Goal: Complete application form

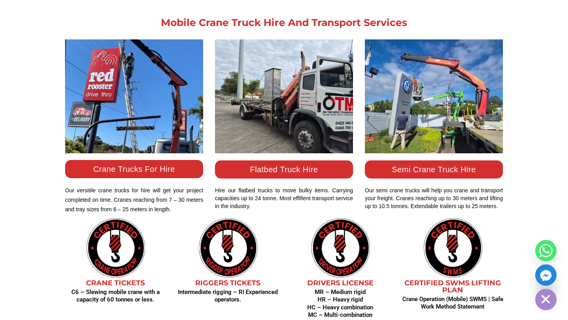
scroll to position [576, 0]
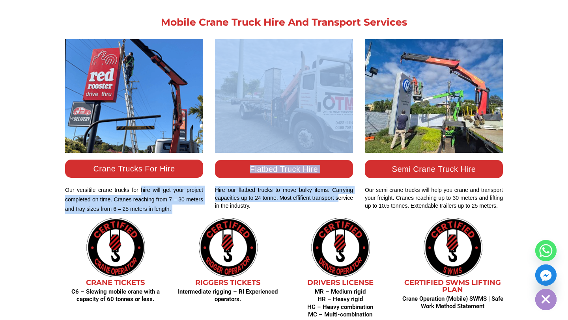
drag, startPoint x: 140, startPoint y: 188, endPoint x: 212, endPoint y: 204, distance: 73.0
click at [215, 204] on div "Crane Trucks For Hire Our versitile crane trucks for hire will get your project…" at bounding box center [284, 126] width 450 height 175
click at [212, 204] on div "Flatbed Truck Hire Hire our flatbed trucks to move bulky items. Carrying capaci…" at bounding box center [284, 126] width 150 height 175
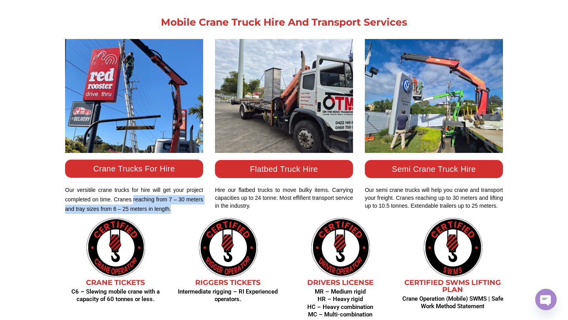
drag, startPoint x: 133, startPoint y: 198, endPoint x: 181, endPoint y: 206, distance: 49.5
click at [182, 206] on p "Our versitile crane trucks for hire will get your project completed on time. Cr…" at bounding box center [134, 200] width 138 height 28
click at [181, 206] on p "Our versitile crane trucks for hire will get your project completed on time. Cr…" at bounding box center [134, 200] width 138 height 28
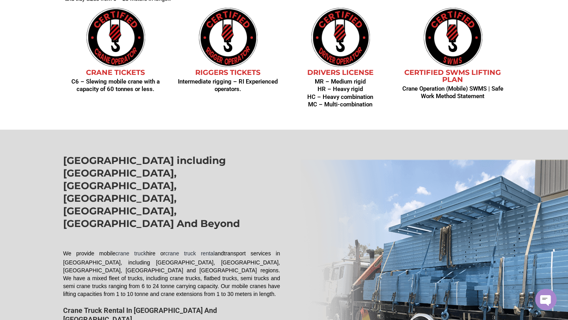
scroll to position [791, 0]
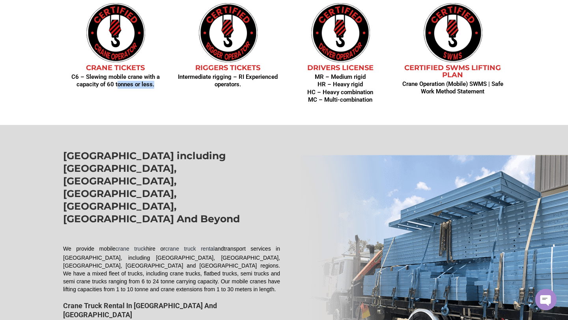
drag, startPoint x: 119, startPoint y: 81, endPoint x: 165, endPoint y: 84, distance: 46.7
click at [165, 84] on h4 "C6 – Slewing mobile crane with a capacity of 60 tonnes or less." at bounding box center [115, 80] width 105 height 15
click at [165, 86] on h4 "C6 – Slewing mobile crane with a capacity of 60 tonnes or less." at bounding box center [115, 80] width 105 height 15
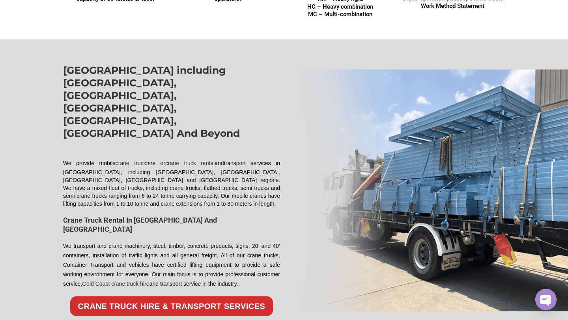
scroll to position [880, 0]
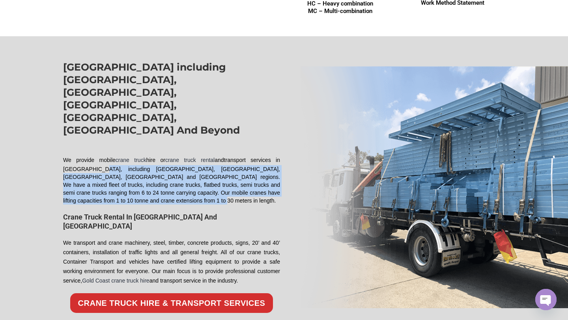
drag, startPoint x: 83, startPoint y: 130, endPoint x: 269, endPoint y: 159, distance: 188.4
click at [269, 159] on div "We provide mobile crane truck hire or crane truck rental and transport services…" at bounding box center [171, 180] width 217 height 49
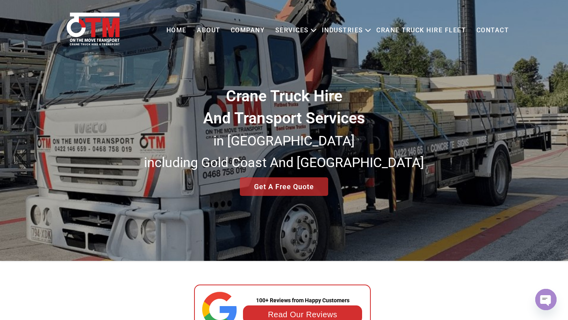
scroll to position [0, 0]
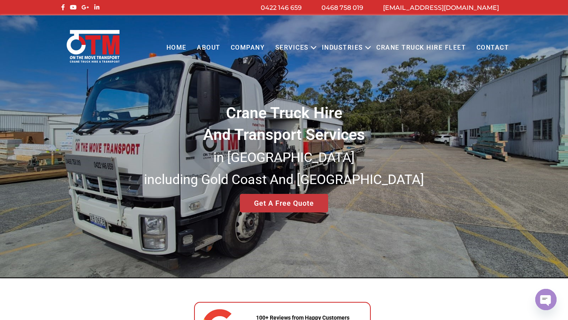
click at [293, 205] on div "Crane Truck Hire And Transport Services in [GEOGRAPHIC_DATA] [GEOGRAPHIC_DATA] …" at bounding box center [284, 146] width 568 height 263
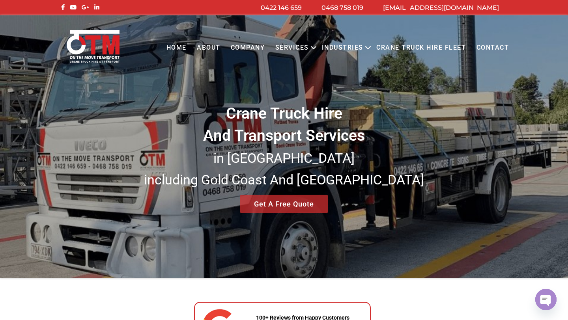
click at [297, 217] on div "Crane Truck Hire And Transport Services in [GEOGRAPHIC_DATA] [GEOGRAPHIC_DATA] …" at bounding box center [284, 146] width 568 height 263
click at [284, 207] on div "Crane Truck Hire And Transport Services in [GEOGRAPHIC_DATA] [GEOGRAPHIC_DATA] …" at bounding box center [284, 146] width 568 height 263
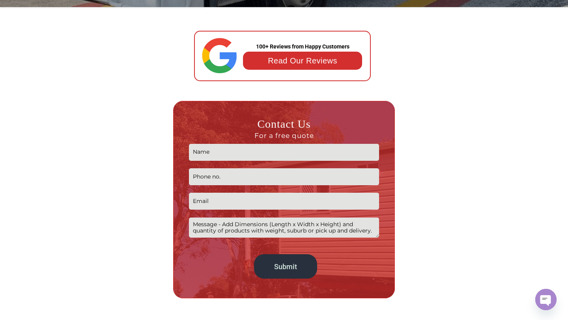
scroll to position [293, 0]
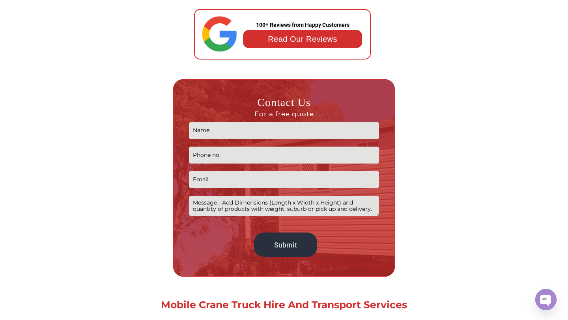
click at [233, 135] on input "Contact form" at bounding box center [284, 130] width 190 height 17
click at [215, 181] on input "Contact form" at bounding box center [284, 179] width 190 height 17
type input "[EMAIL_ADDRESS][DOMAIN_NAME]"
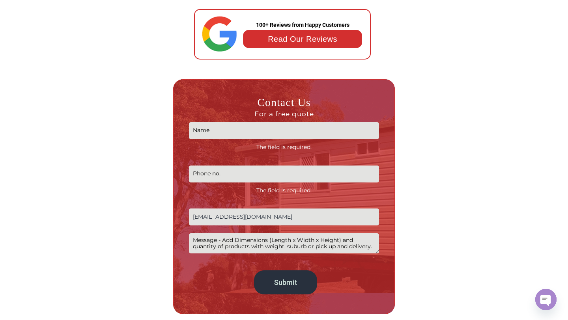
click at [208, 176] on input "Contact form" at bounding box center [284, 174] width 190 height 17
type input "0422405342"
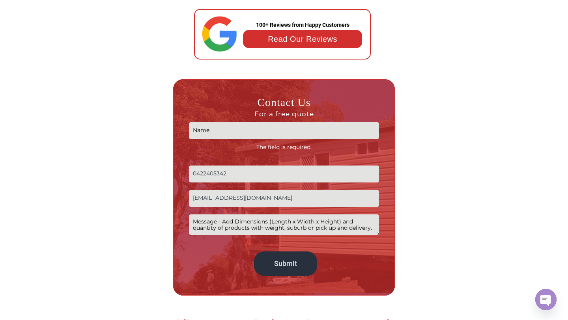
click at [228, 130] on input "Contact form" at bounding box center [284, 130] width 190 height 17
type input "T"
type input "Prestige Palm Solutions"
click at [236, 229] on p "Prestige Palm Solutions The field is required. 0422405342 [EMAIL_ADDRESS][DOMAI…" at bounding box center [284, 198] width 190 height 161
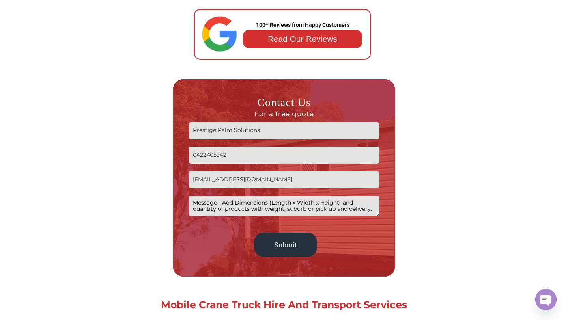
paste textarea "We require ongoing transport for ex-ground mature palm trees from [GEOGRAPHIC_D…"
type textarea "We require ongoing transport for ex-ground mature palm trees from [GEOGRAPHIC_D…"
click at [291, 247] on input "Submit" at bounding box center [285, 245] width 63 height 24
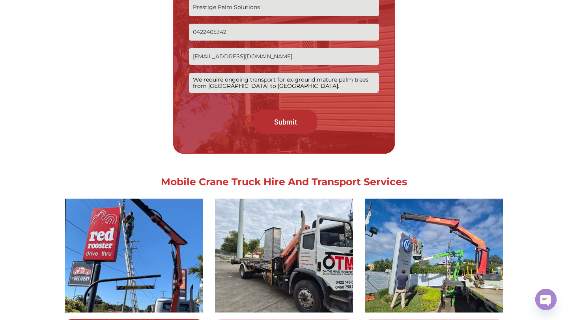
scroll to position [446, 0]
